Goal: Subscribe to service/newsletter

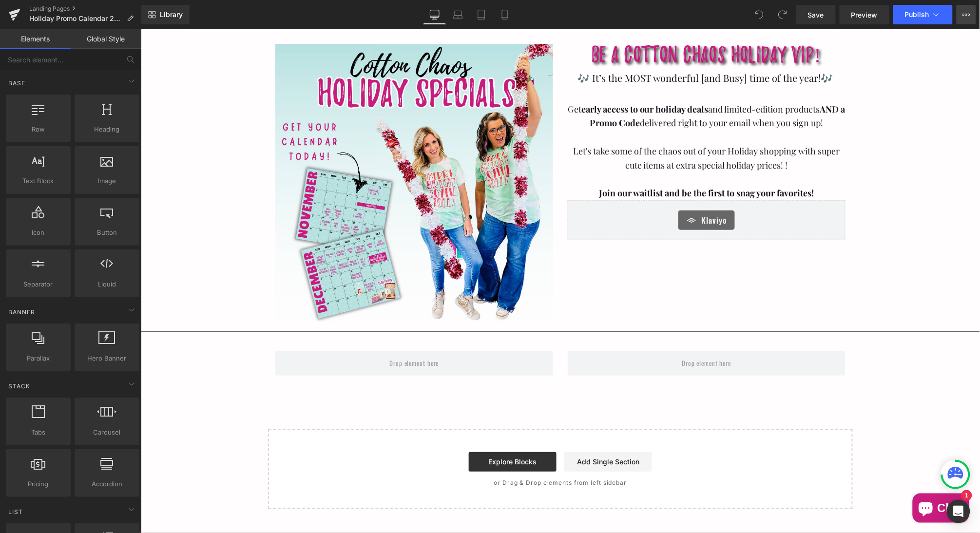
click at [964, 18] on icon at bounding box center [966, 15] width 8 height 8
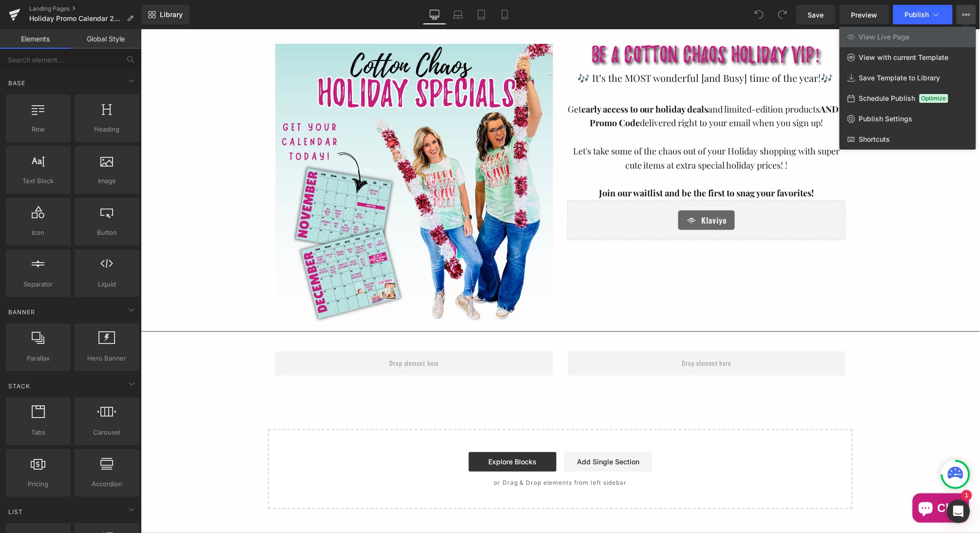
click at [740, 134] on div at bounding box center [560, 281] width 839 height 504
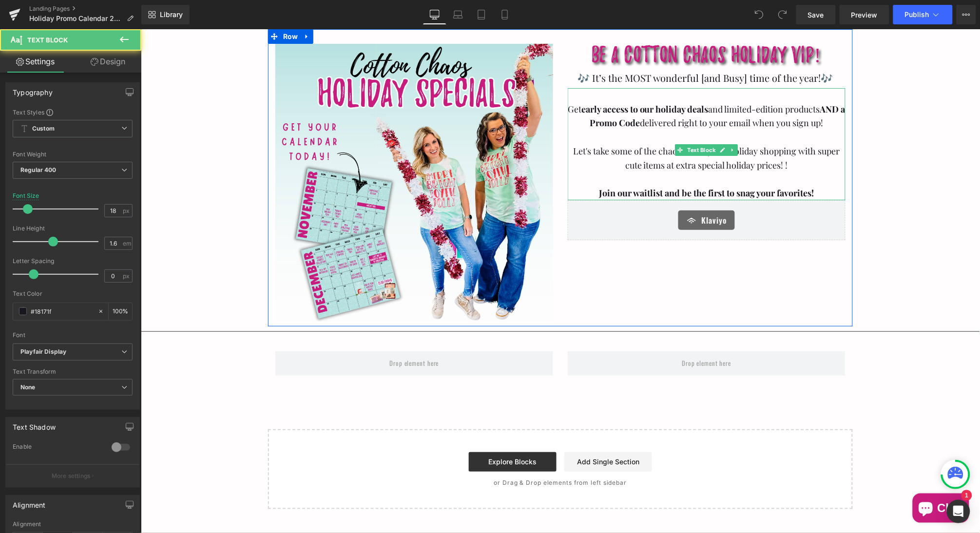
click at [684, 128] on p "Get early access to our holiday deals and limited-edition products AND a Promo …" at bounding box center [706, 116] width 278 height 28
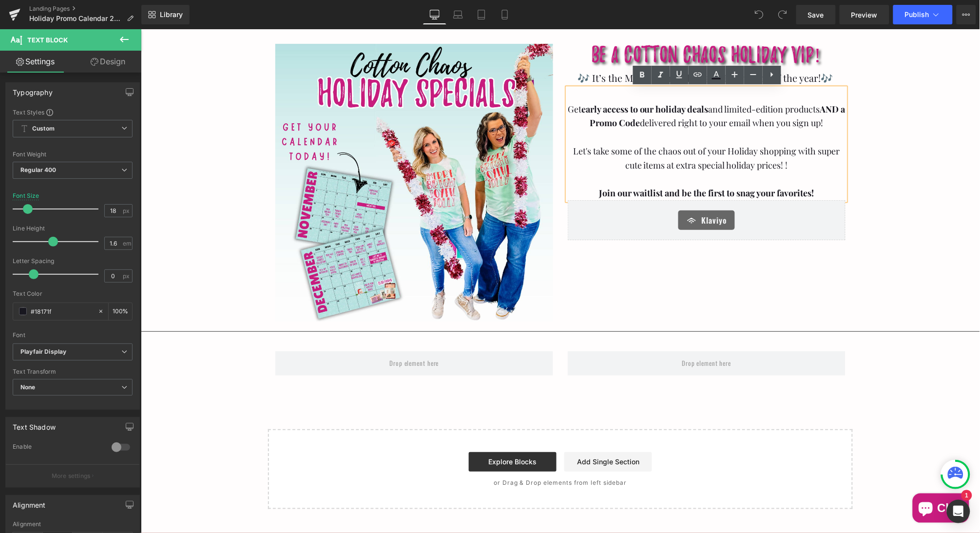
drag, startPoint x: 836, startPoint y: 120, endPoint x: 571, endPoint y: 122, distance: 265.0
click at [571, 122] on p "Get early access to our holiday deals and limited-edition products AND a Promo …" at bounding box center [706, 116] width 278 height 28
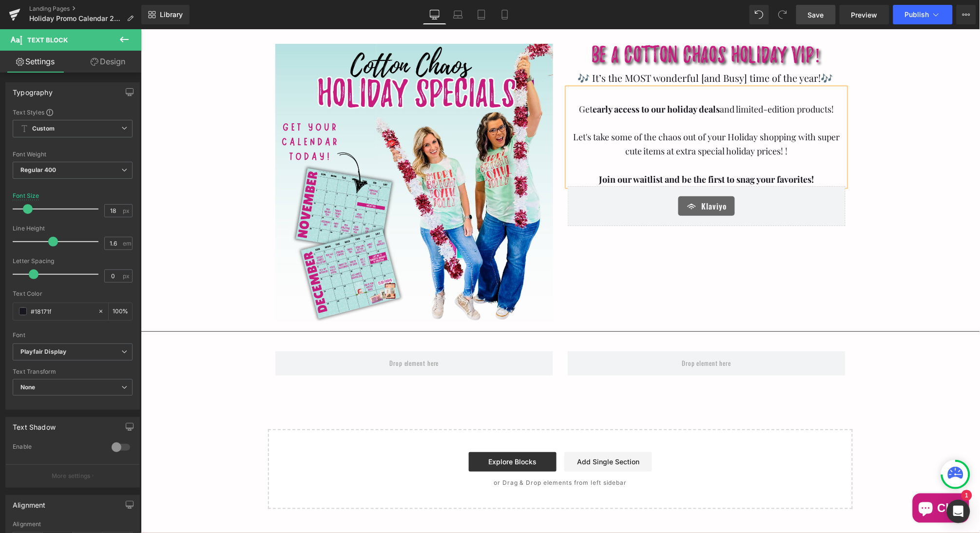
click at [812, 15] on span "Save" at bounding box center [816, 15] width 16 height 10
